Goal: Task Accomplishment & Management: Manage account settings

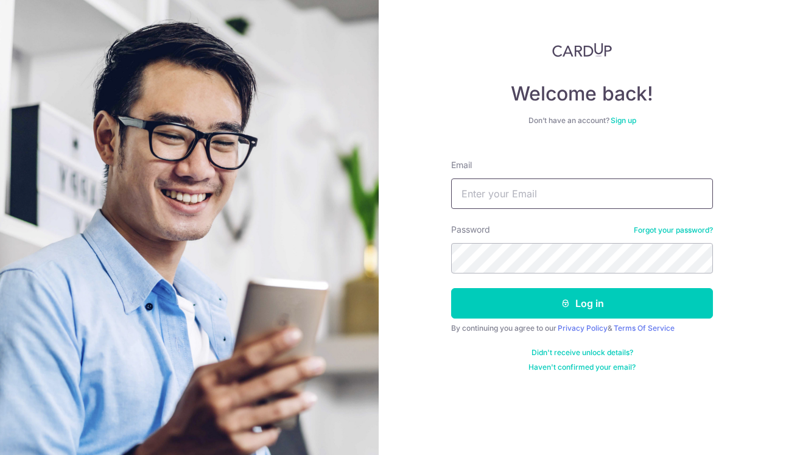
type input "[PERSON_NAME][EMAIL_ADDRESS][DOMAIN_NAME]"
click at [539, 318] on form "Email [PERSON_NAME][EMAIL_ADDRESS][DOMAIN_NAME] Password Forgot your password? …" at bounding box center [582, 261] width 262 height 222
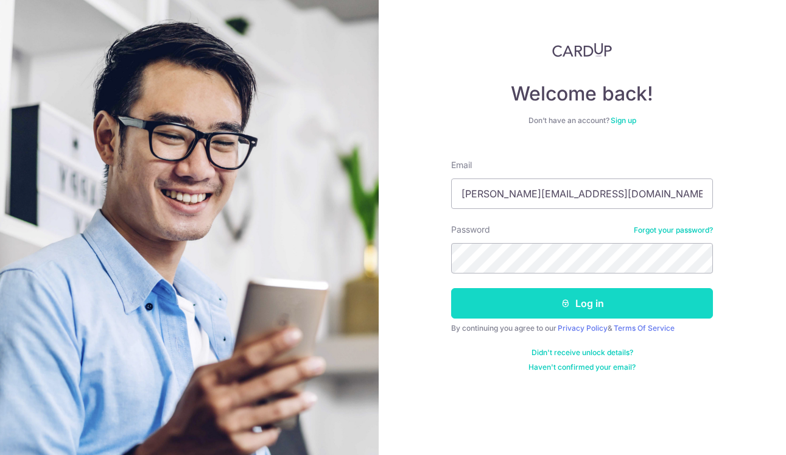
click at [554, 303] on button "Log in" at bounding box center [582, 303] width 262 height 30
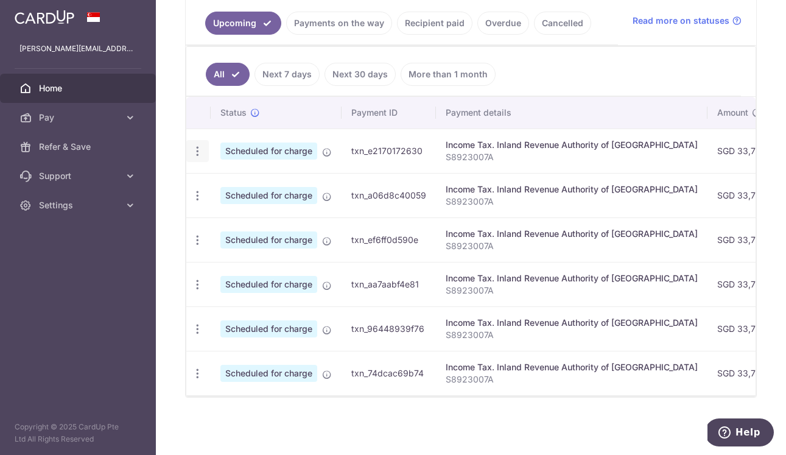
click at [200, 149] on icon "button" at bounding box center [197, 151] width 13 height 13
click at [238, 184] on span "Update payment" at bounding box center [262, 184] width 83 height 15
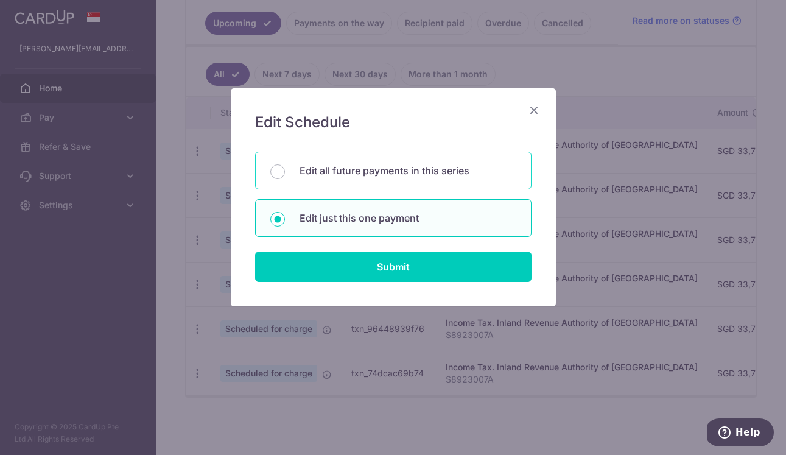
click at [378, 176] on p "Edit all future payments in this series" at bounding box center [407, 170] width 217 height 15
click at [285, 176] on input "Edit all future payments in this series" at bounding box center [277, 171] width 15 height 15
radio input "true"
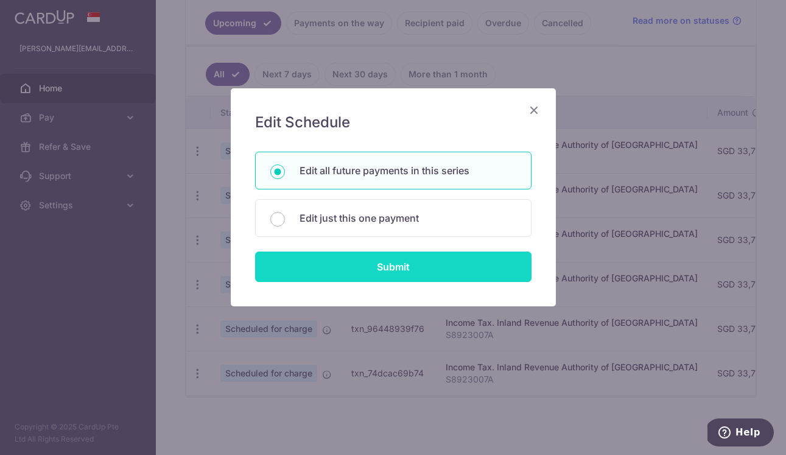
click at [385, 281] on input "Submit" at bounding box center [393, 266] width 276 height 30
radio input "true"
type input "33,784.26"
type input "S8923007A"
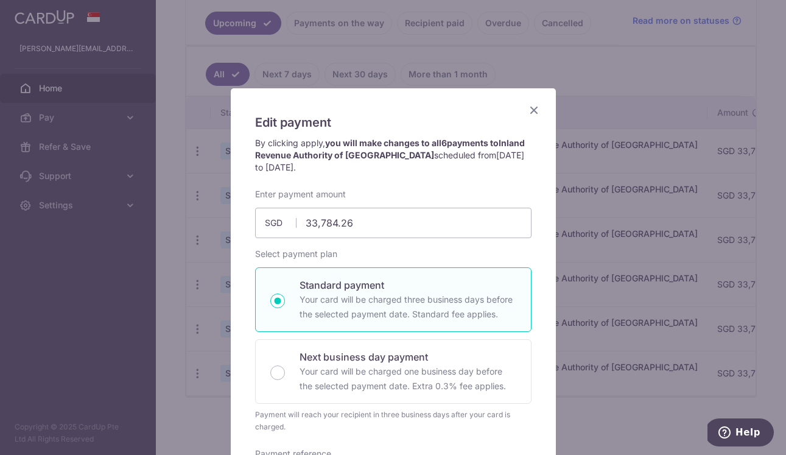
click at [535, 112] on icon "Close" at bounding box center [533, 109] width 15 height 15
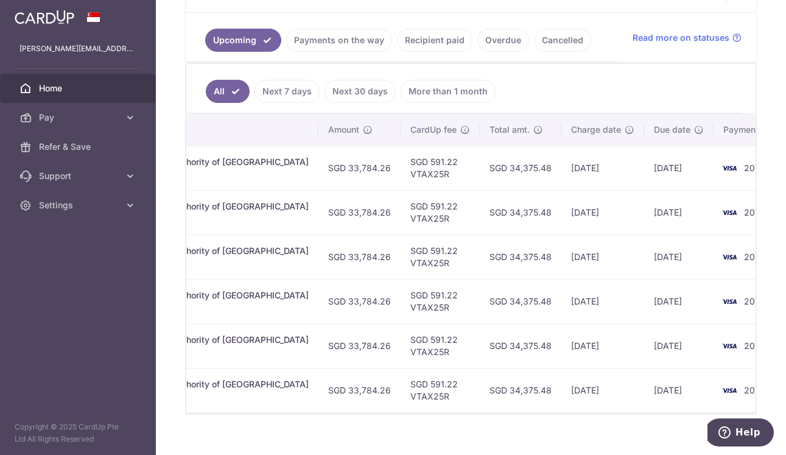
scroll to position [259, 0]
